Goal: Information Seeking & Learning: Learn about a topic

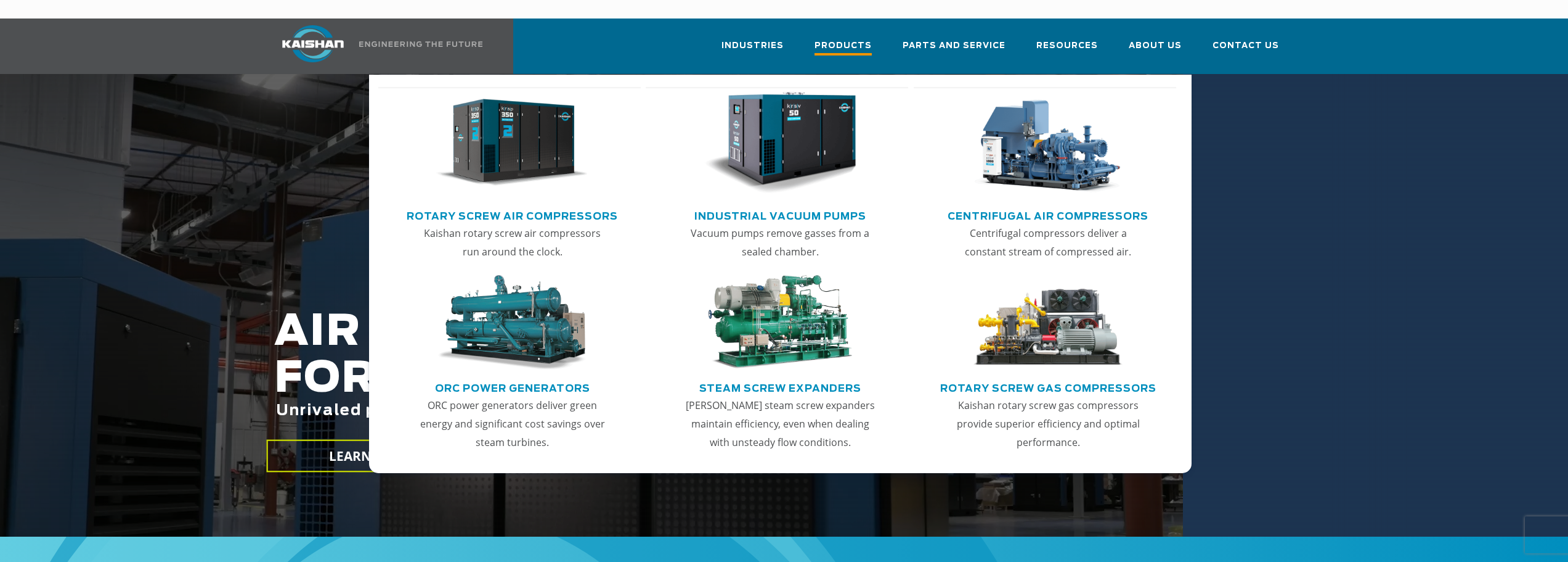
click at [852, 39] on span "Products" at bounding box center [842, 47] width 57 height 16
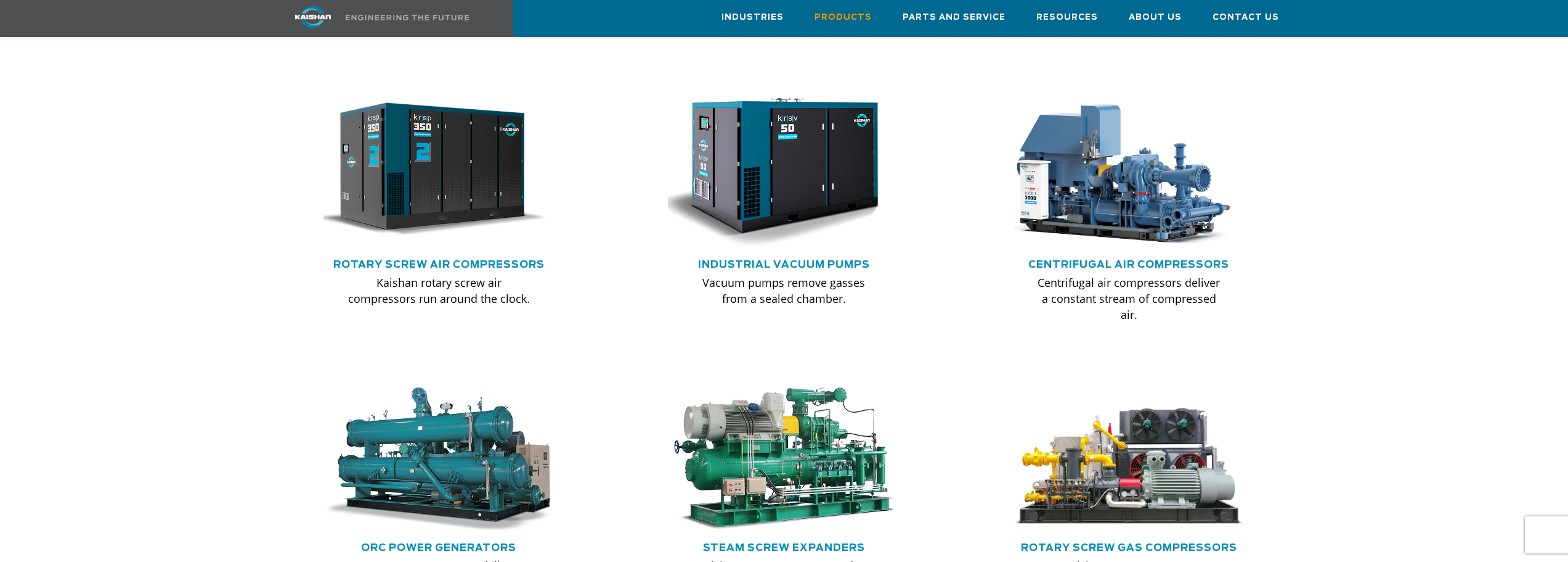
scroll to position [740, 0]
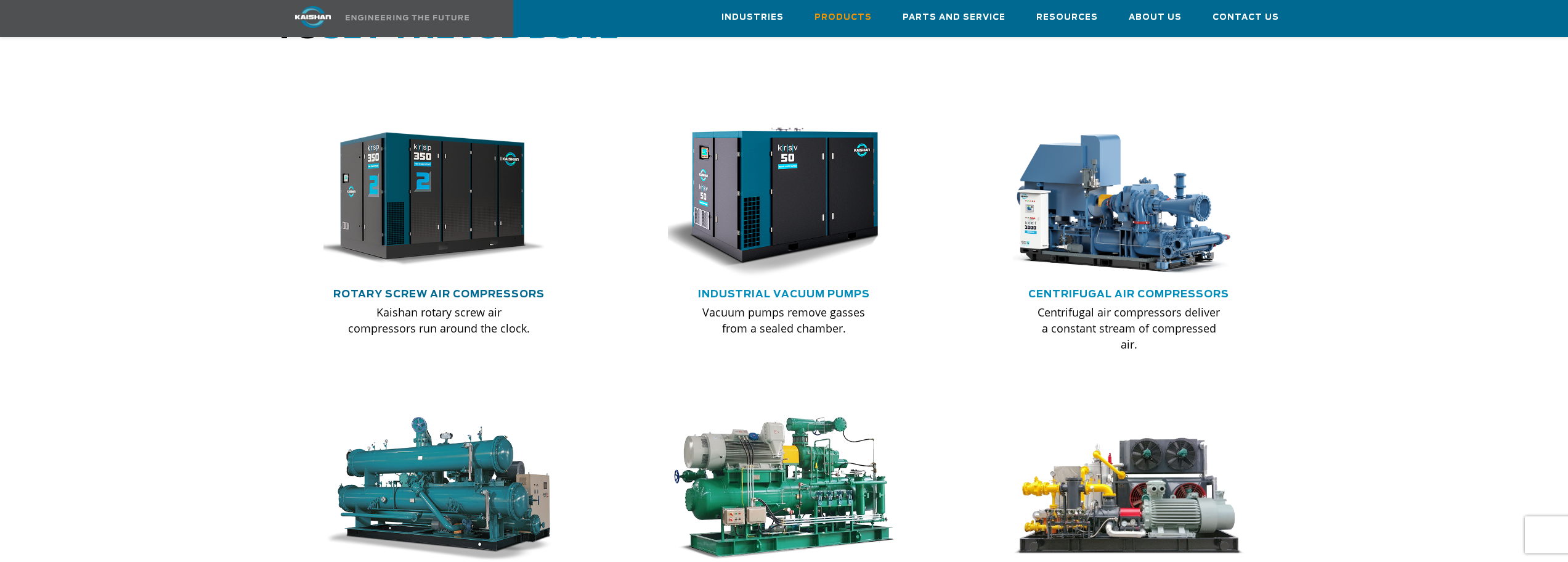
click at [480, 289] on link "Rotary Screw Air Compressors" at bounding box center [439, 294] width 211 height 10
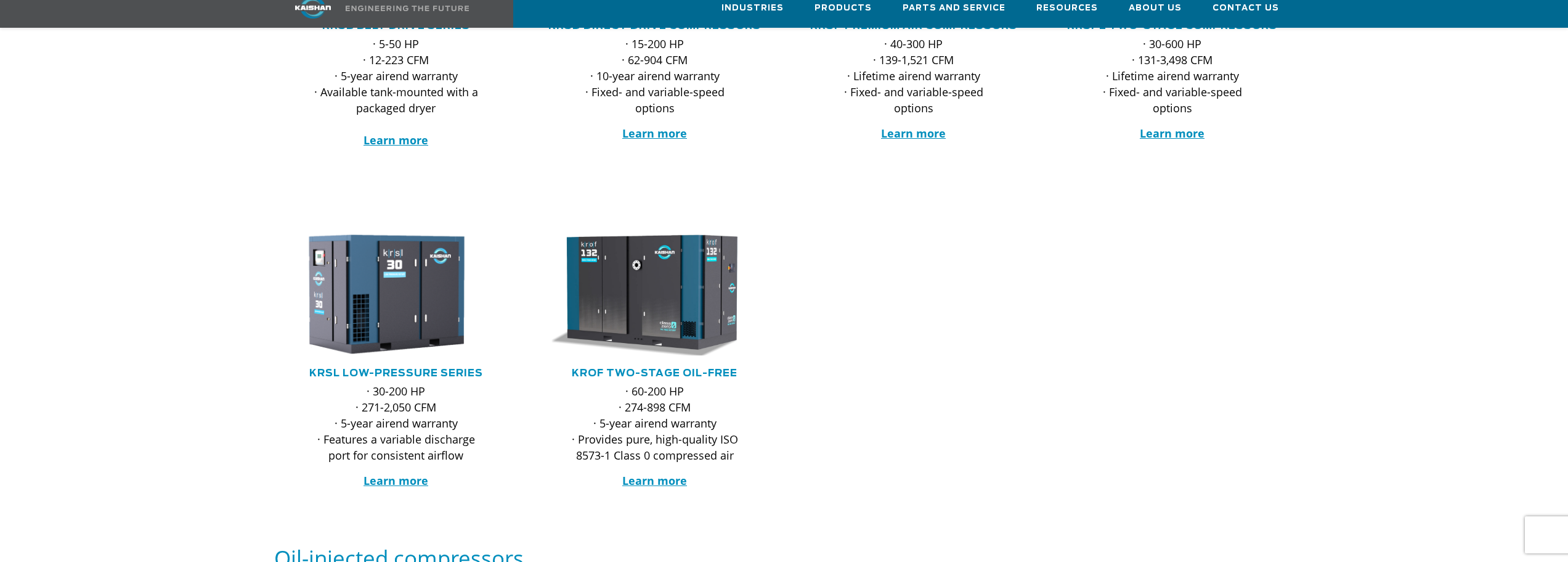
scroll to position [431, 0]
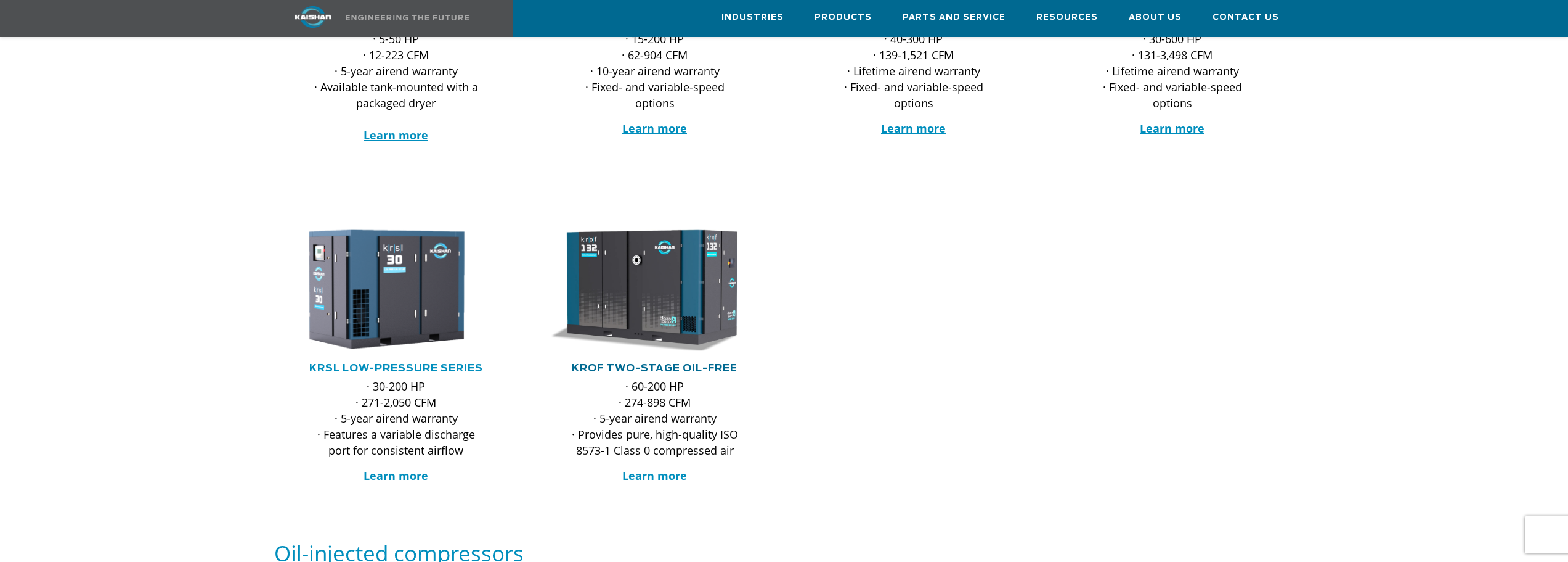
click at [702, 363] on link "KROF TWO-STAGE OIL-FREE" at bounding box center [655, 368] width 166 height 10
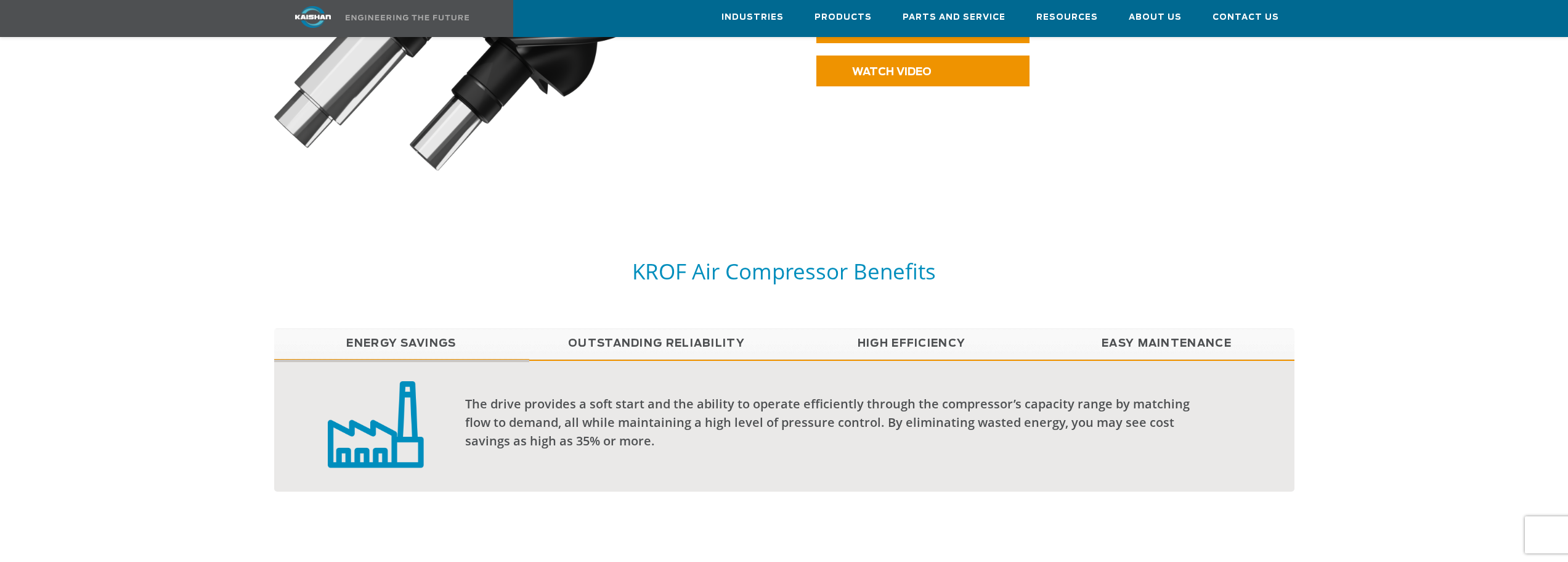
scroll to position [924, 0]
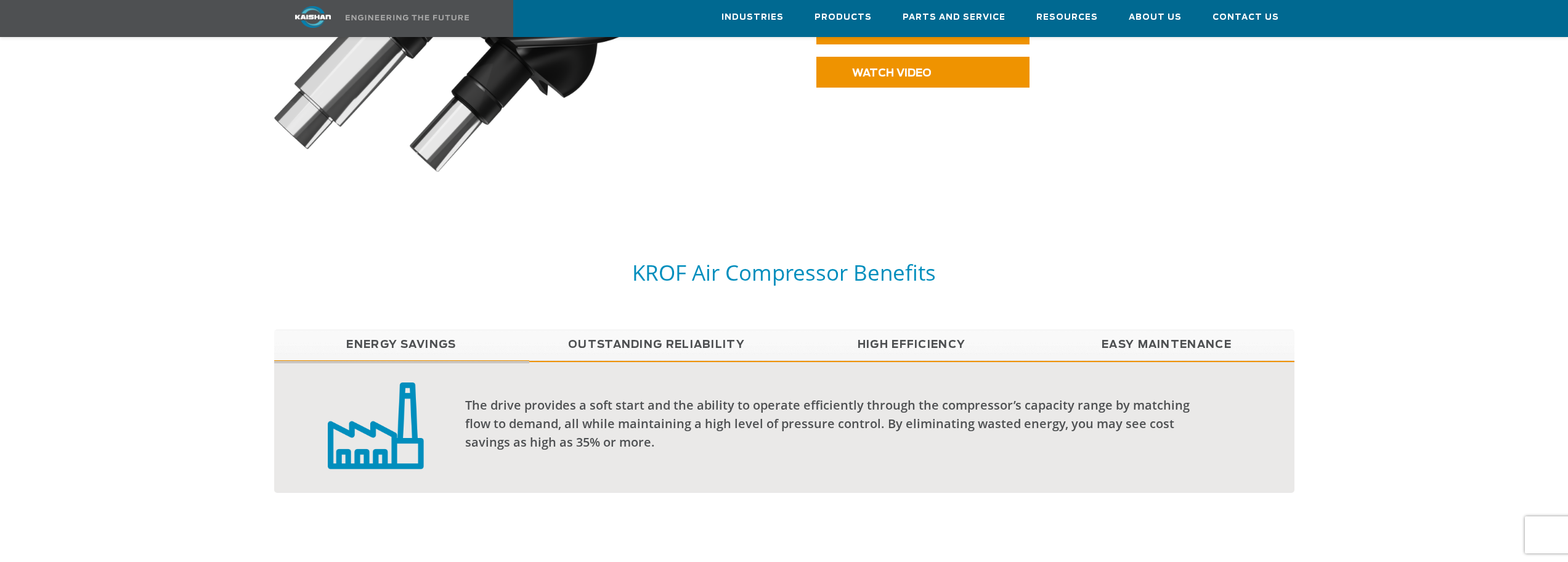
click at [1114, 330] on link "Easy Maintenance" at bounding box center [1167, 344] width 255 height 31
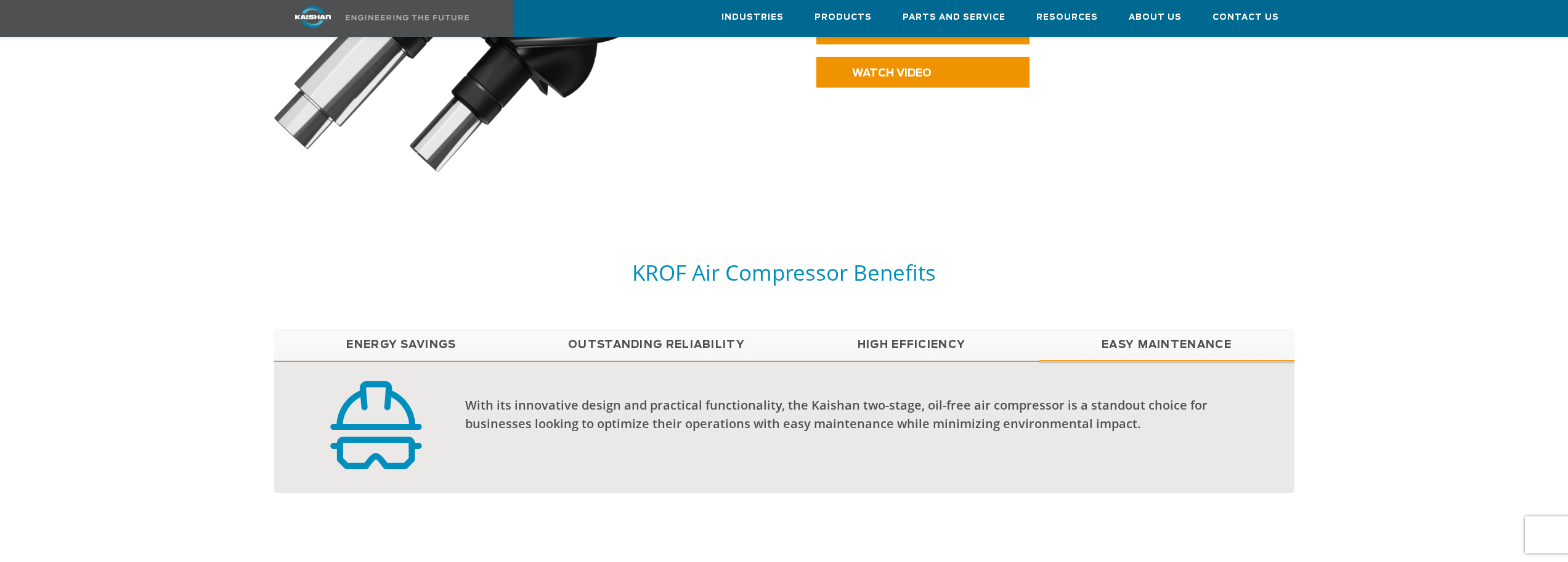
click at [927, 330] on link "High Efficiency" at bounding box center [912, 344] width 255 height 31
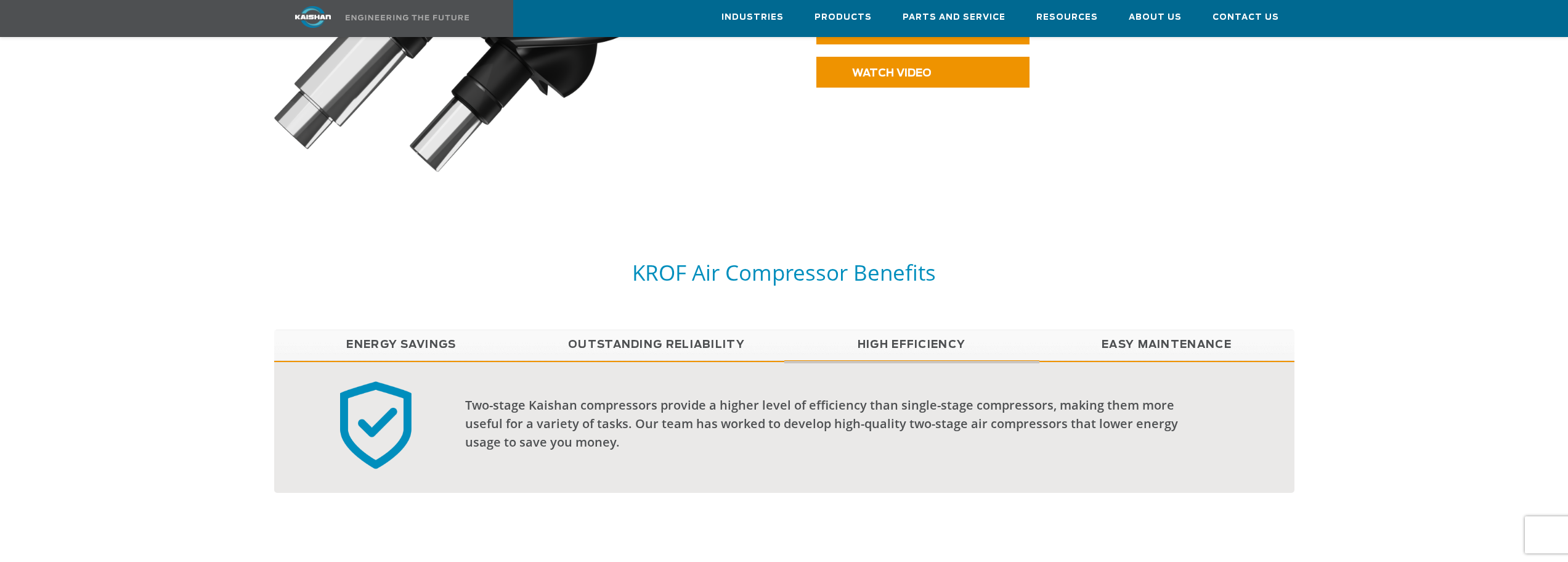
click at [738, 330] on link "Outstanding Reliability" at bounding box center [657, 344] width 255 height 31
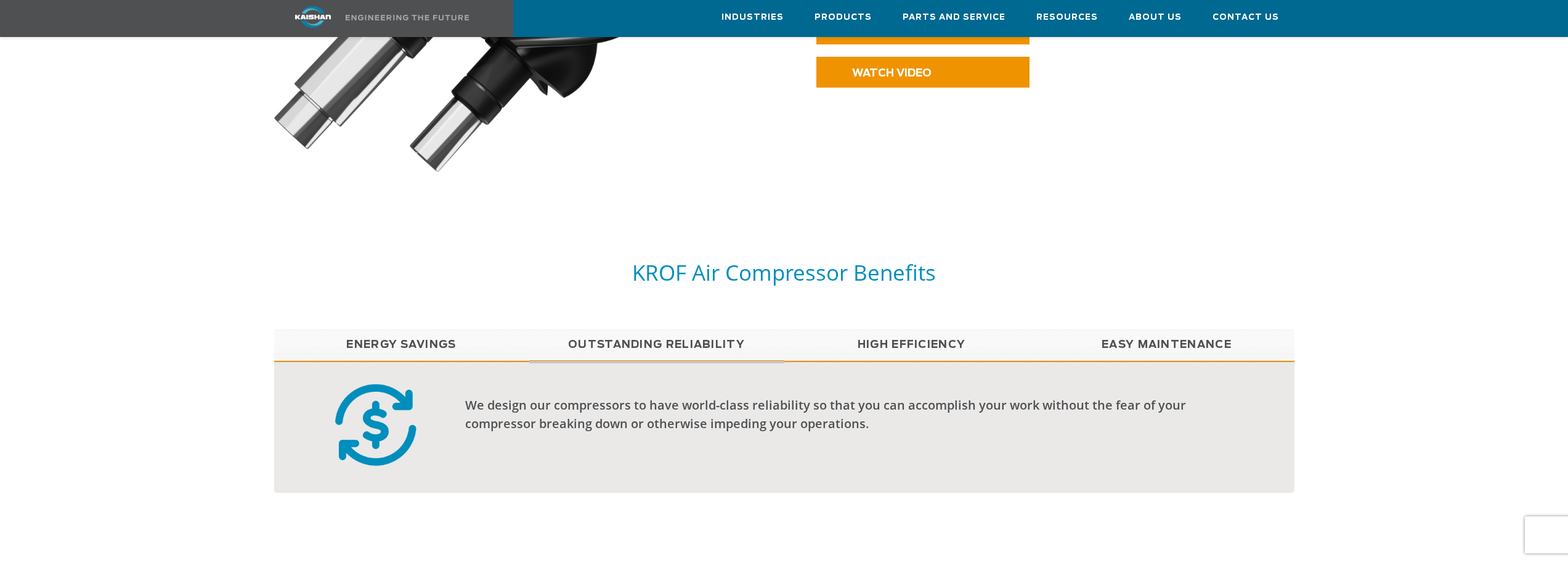
click at [393, 333] on link "Energy Savings" at bounding box center [402, 344] width 255 height 31
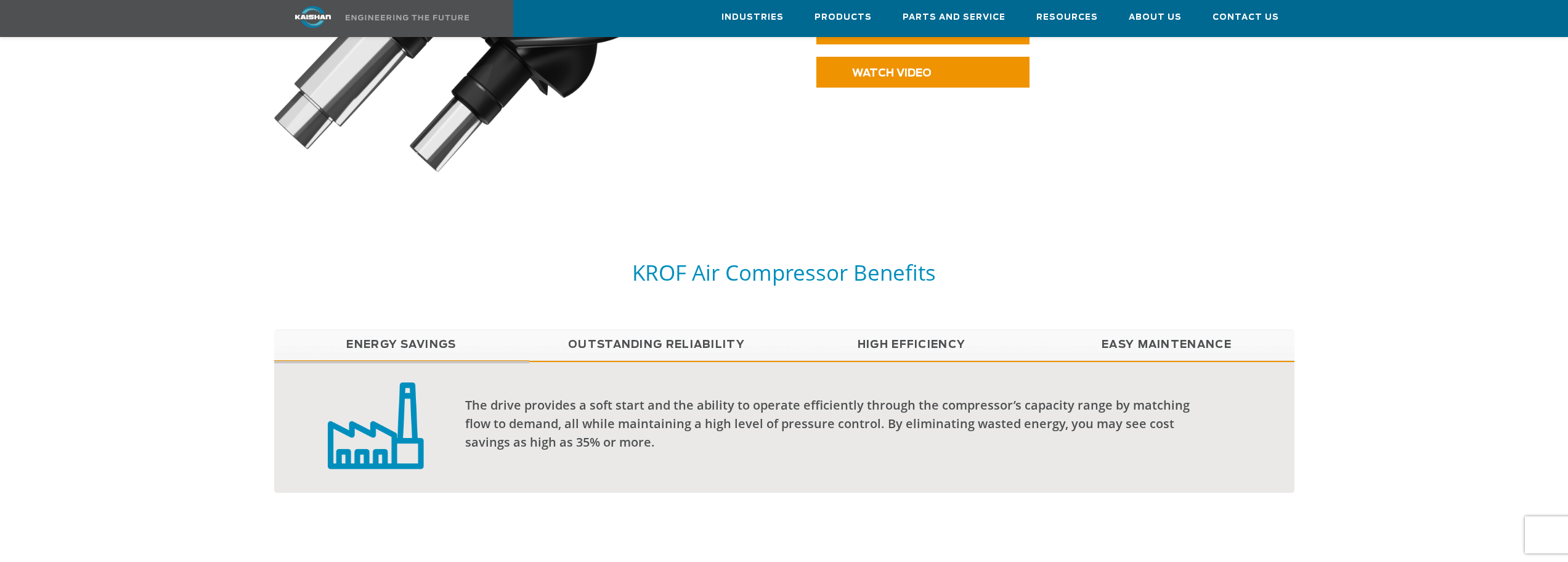
click at [619, 330] on link "Outstanding Reliability" at bounding box center [657, 344] width 255 height 31
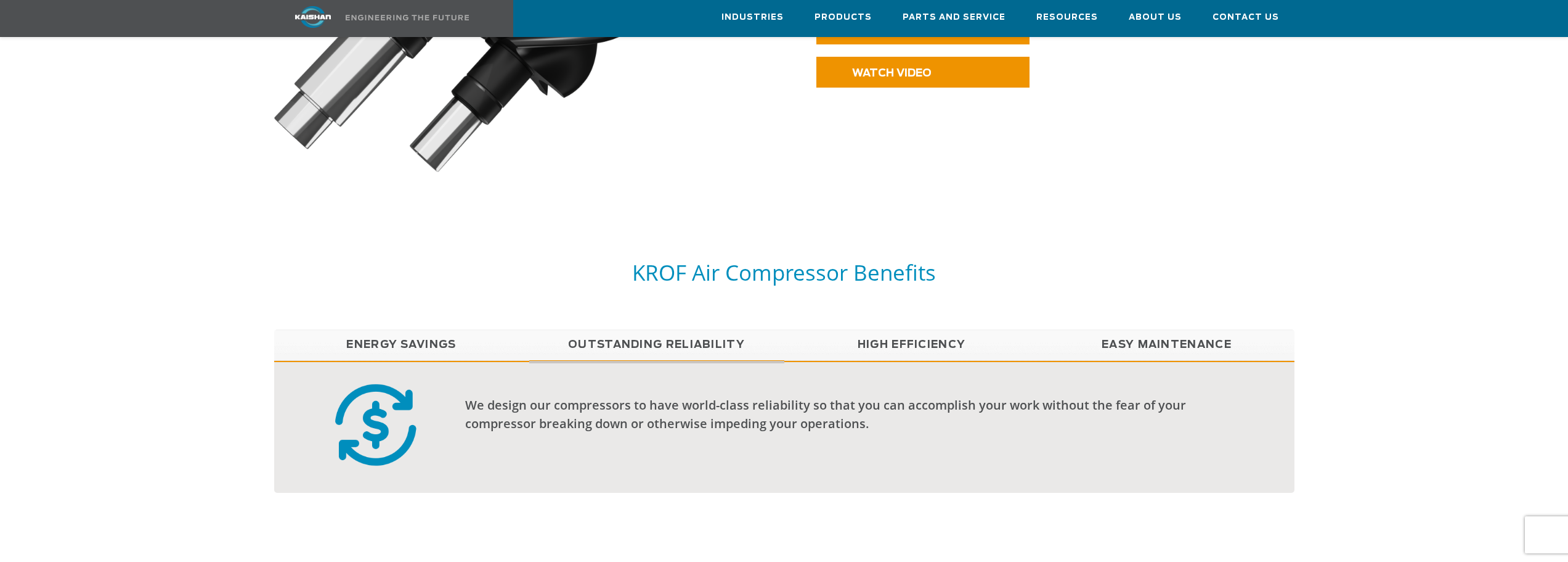
click at [905, 330] on link "High Efficiency" at bounding box center [912, 344] width 255 height 31
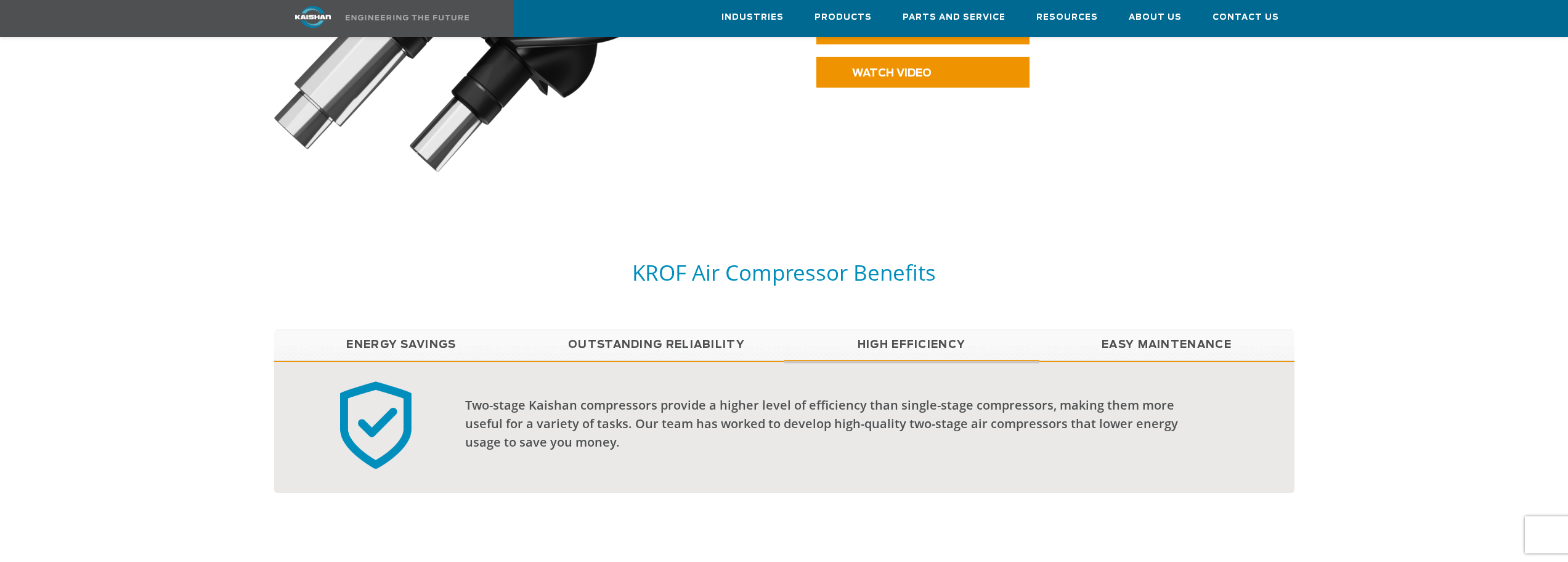
click at [1151, 330] on link "Easy Maintenance" at bounding box center [1167, 344] width 255 height 31
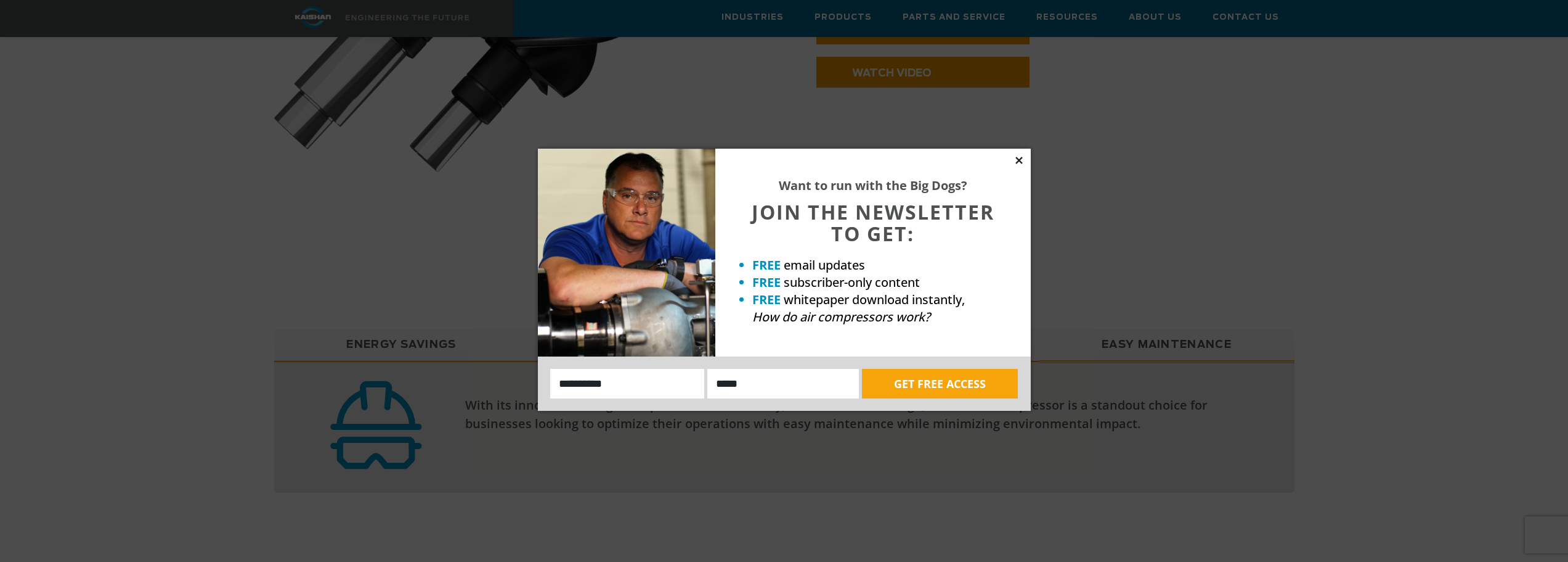
click at [1022, 158] on icon at bounding box center [1019, 160] width 11 height 11
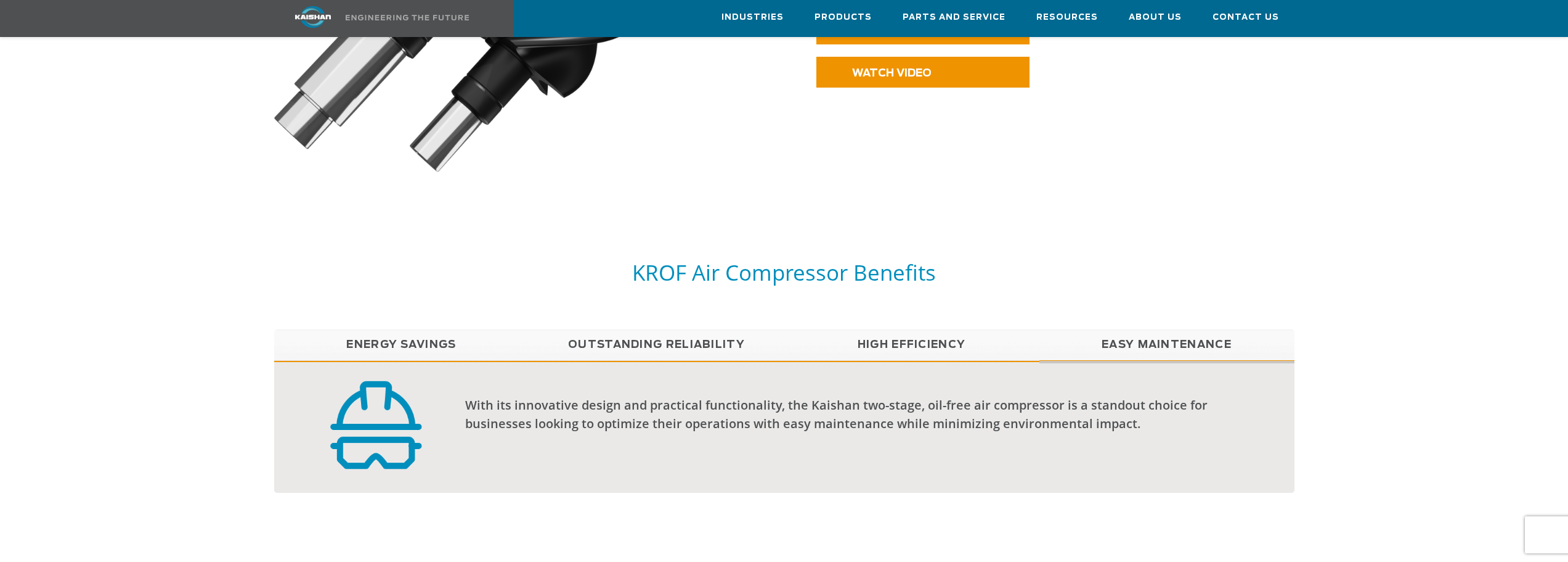
scroll to position [986, 0]
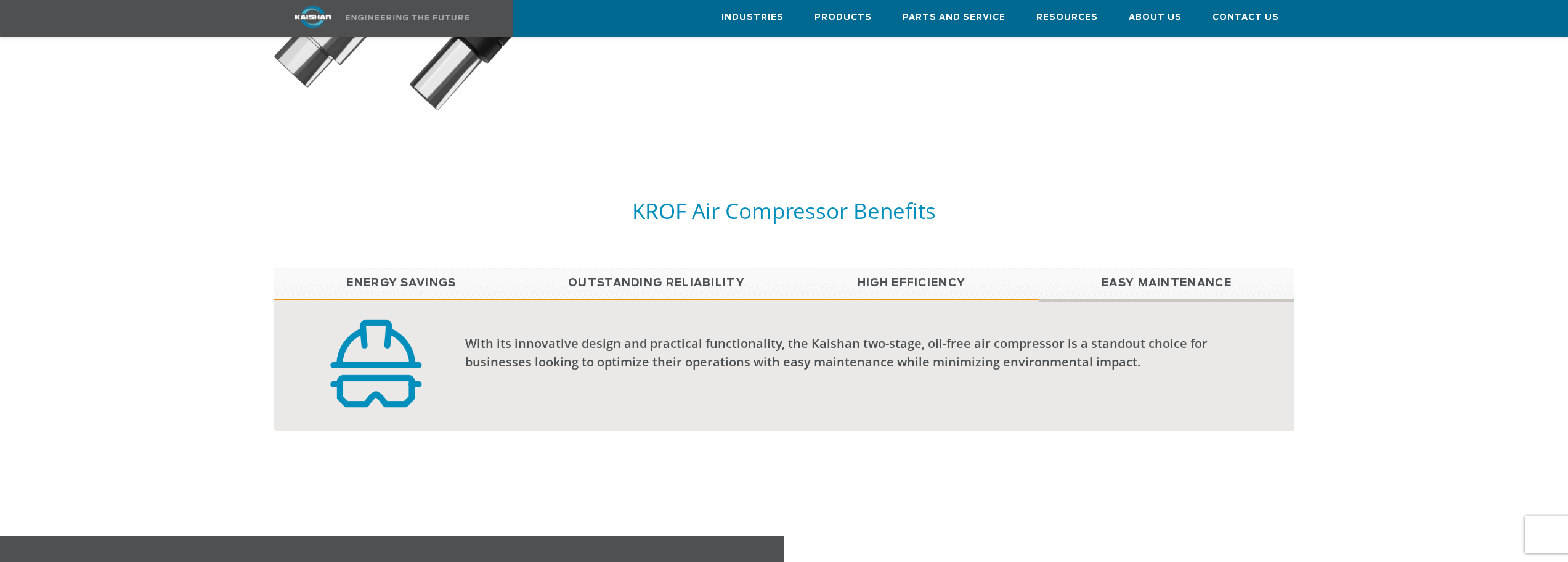
click at [697, 268] on link "Outstanding Reliability" at bounding box center [657, 283] width 255 height 31
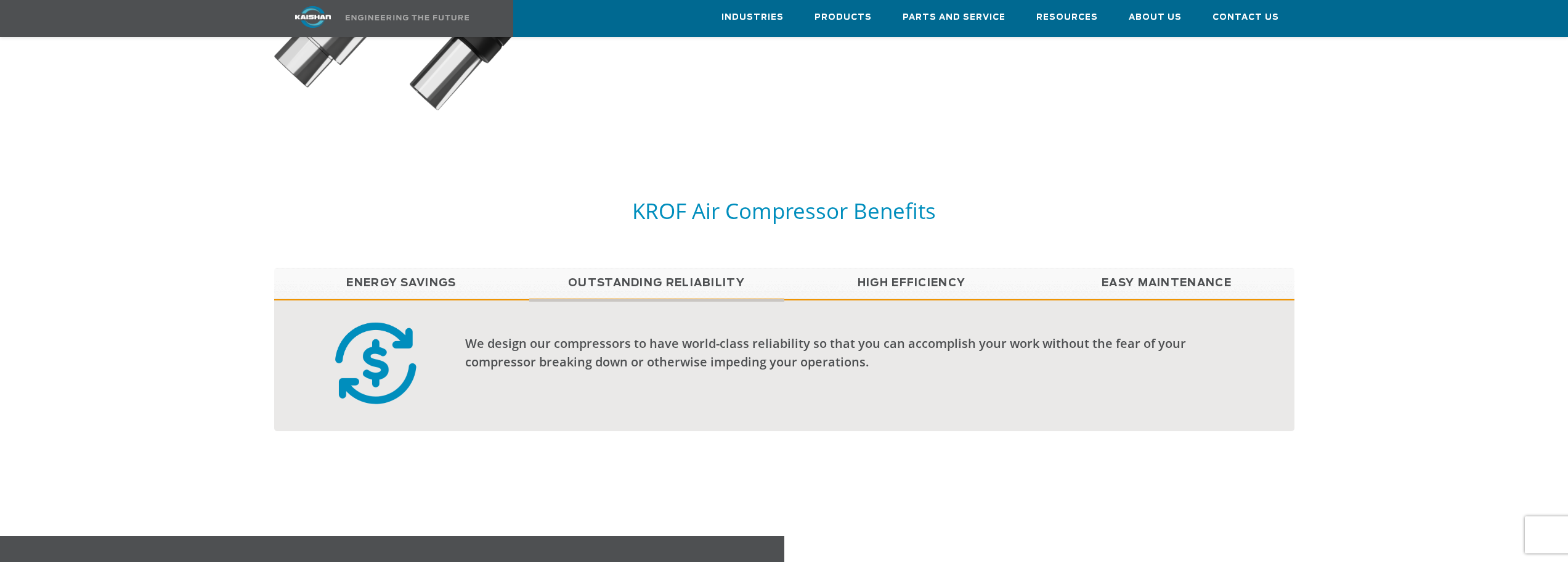
click at [898, 268] on link "High Efficiency" at bounding box center [912, 283] width 255 height 31
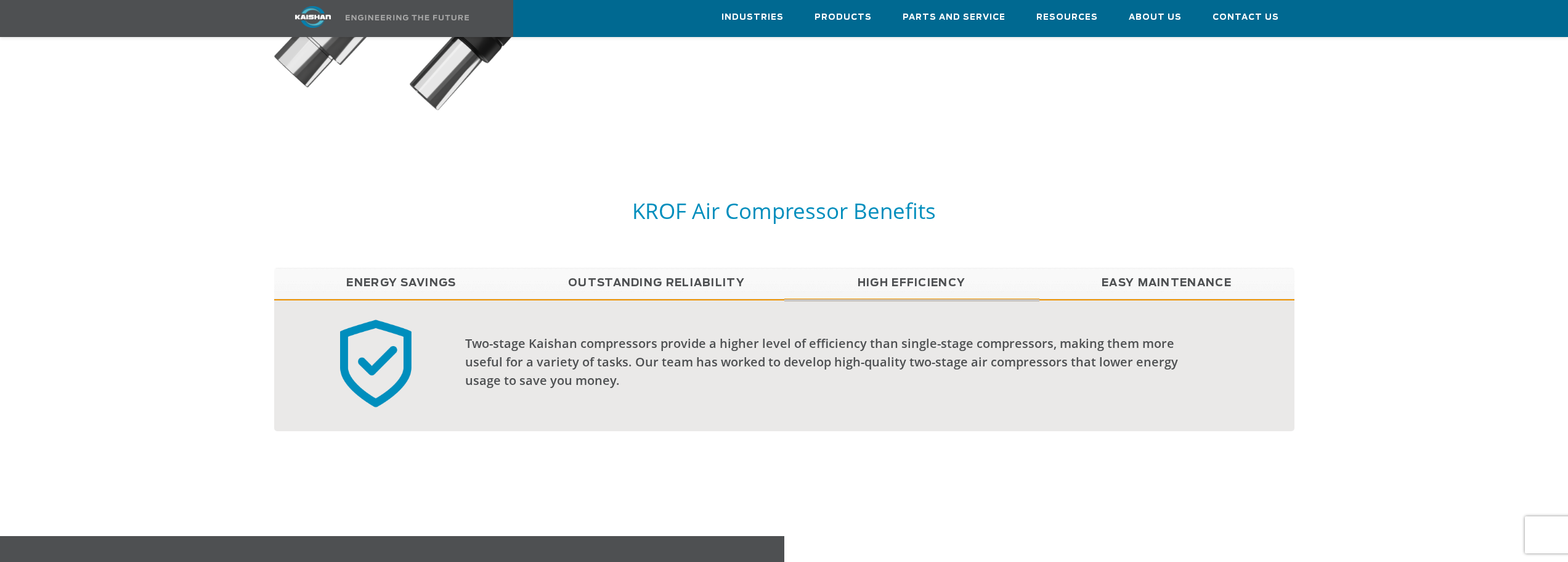
click at [1119, 268] on link "Easy Maintenance" at bounding box center [1167, 283] width 255 height 31
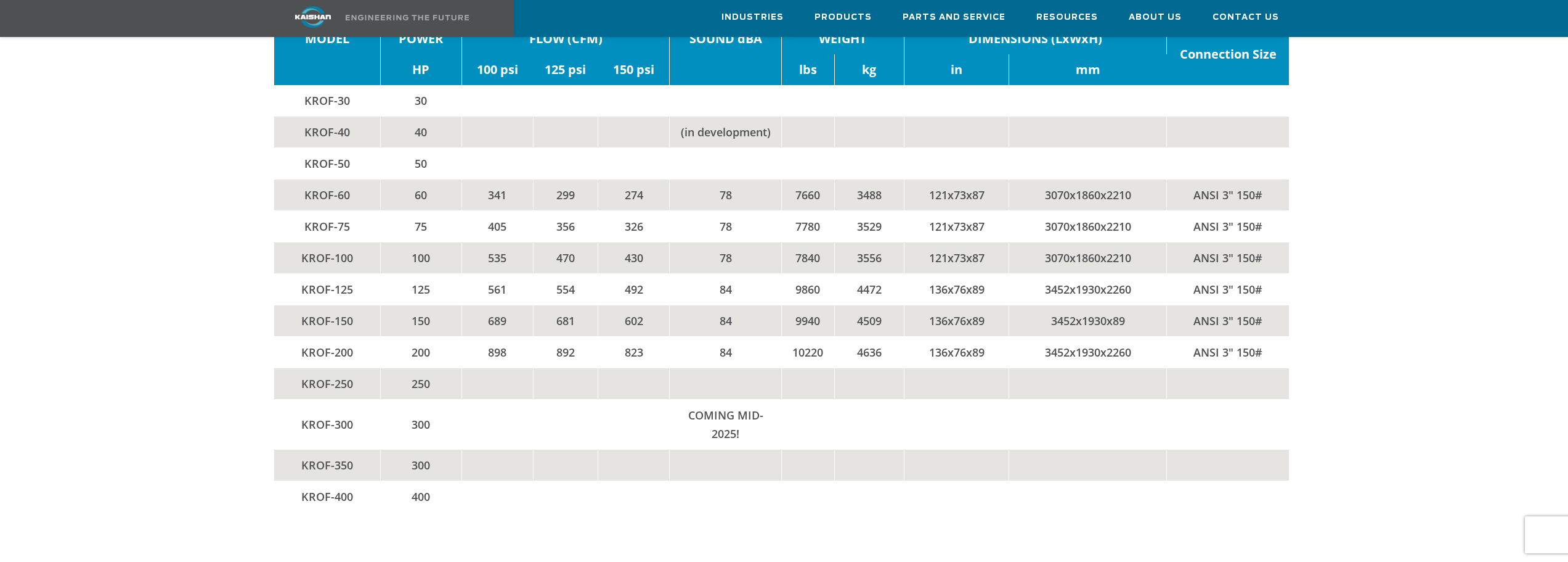
scroll to position [2589, 0]
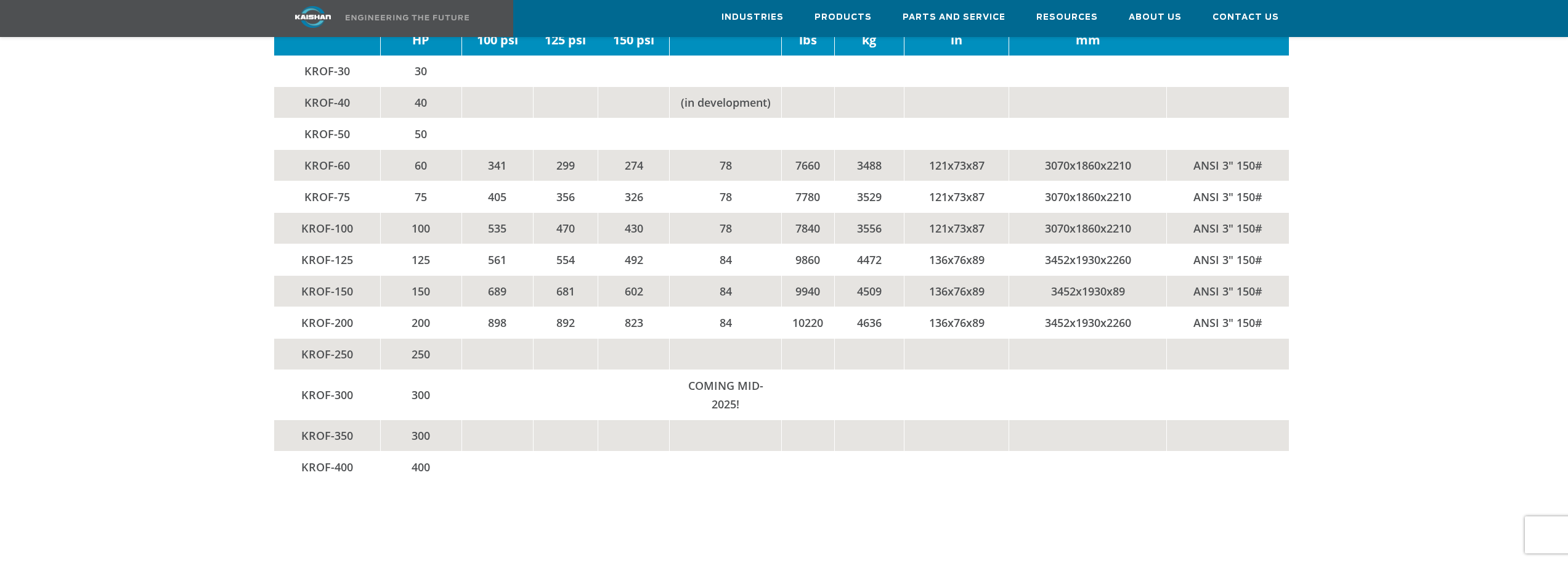
click at [302, 373] on td "KROF-300" at bounding box center [328, 394] width 106 height 50
drag, startPoint x: 274, startPoint y: 359, endPoint x: 440, endPoint y: 387, distance: 168.3
click at [440, 387] on tr "KROF-300 300 COMING MID-2025!" at bounding box center [782, 394] width 1015 height 50
click at [631, 59] on td at bounding box center [633, 71] width 71 height 31
